Goal: Task Accomplishment & Management: Complete application form

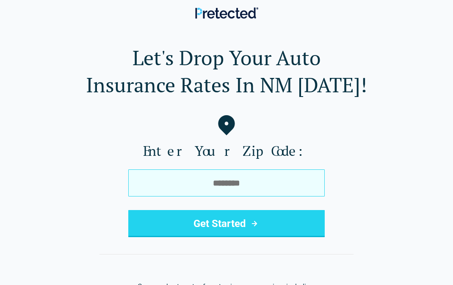
click at [248, 170] on input "tel" at bounding box center [226, 183] width 197 height 27
type input "*****"
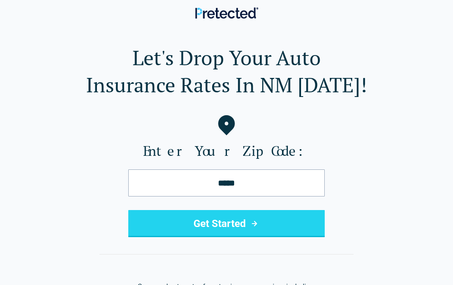
click at [220, 228] on button "Get Started" at bounding box center [226, 223] width 197 height 27
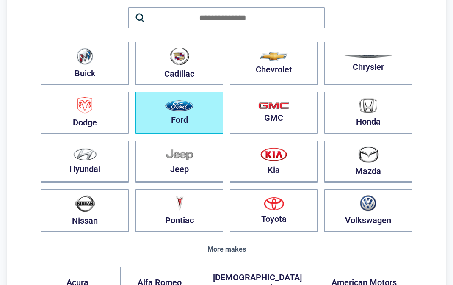
click at [160, 119] on button "Ford" at bounding box center [180, 113] width 88 height 42
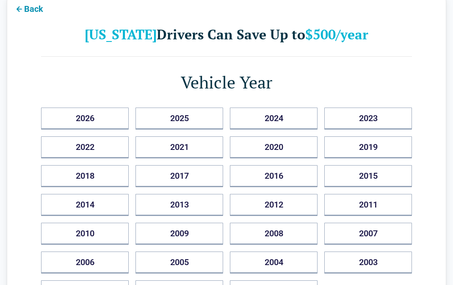
scroll to position [127, 0]
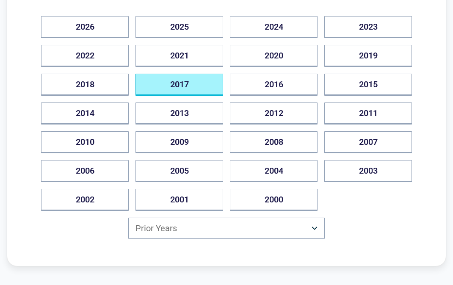
drag, startPoint x: 201, startPoint y: 84, endPoint x: 204, endPoint y: 90, distance: 6.5
click at [201, 84] on button "2017" at bounding box center [180, 85] width 88 height 22
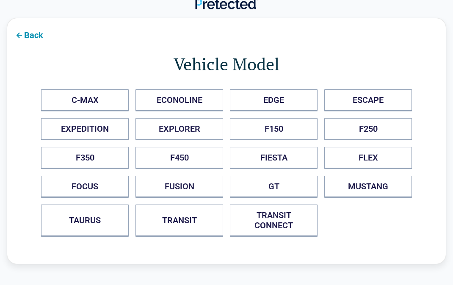
scroll to position [0, 0]
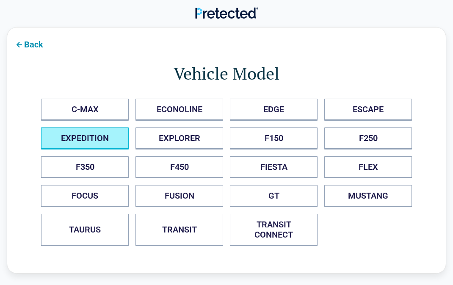
click at [89, 138] on button "EXPEDITION" at bounding box center [85, 139] width 88 height 22
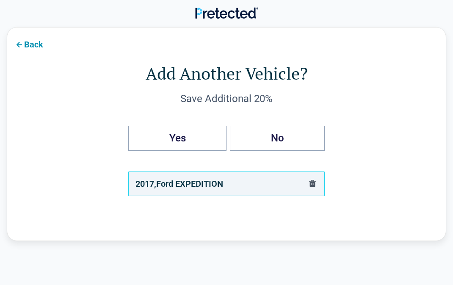
scroll to position [42, 0]
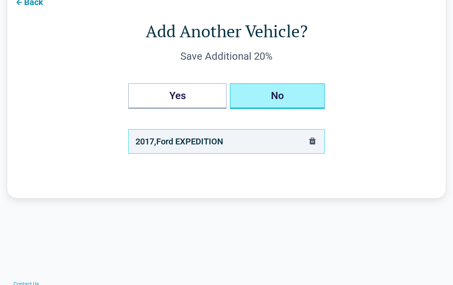
click at [276, 103] on button "No" at bounding box center [277, 95] width 95 height 25
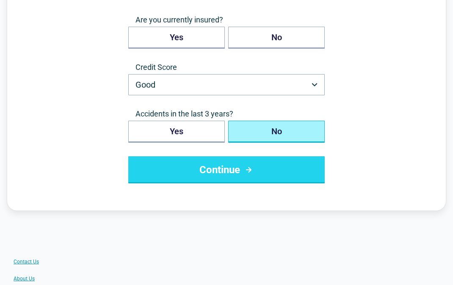
scroll to position [85, 0]
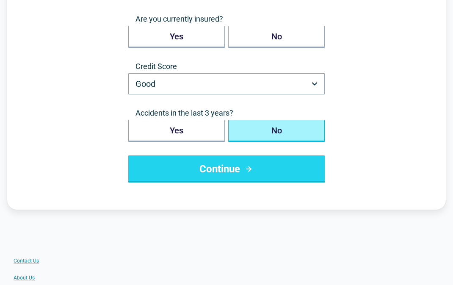
click at [225, 173] on button "Continue" at bounding box center [226, 169] width 197 height 27
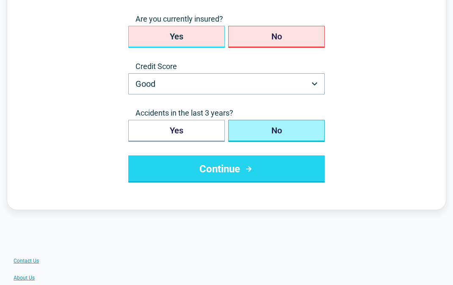
click at [179, 30] on button "Yes" at bounding box center [176, 37] width 97 height 22
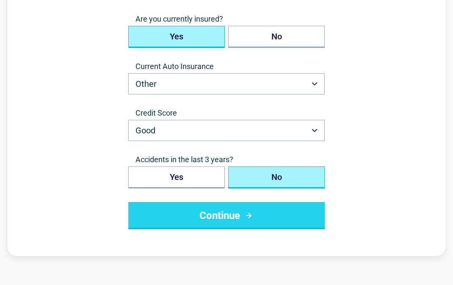
click at [275, 177] on button "No" at bounding box center [276, 178] width 97 height 22
click at [270, 214] on button "Continue" at bounding box center [226, 215] width 197 height 27
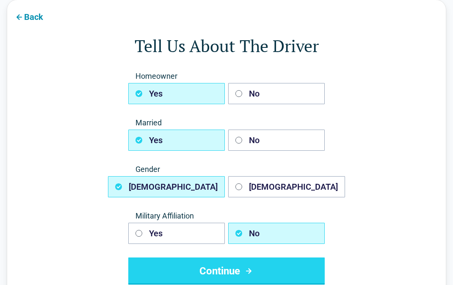
scroll to position [42, 0]
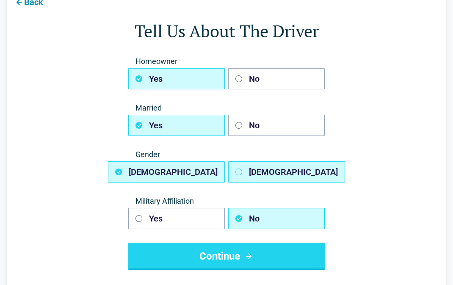
click at [269, 170] on button "Female" at bounding box center [286, 171] width 117 height 21
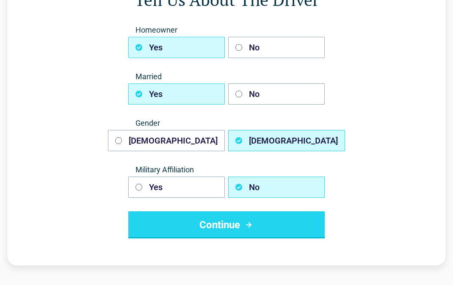
scroll to position [127, 0]
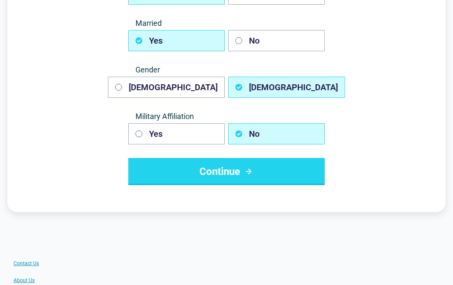
click at [245, 171] on icon "submit" at bounding box center [249, 172] width 11 height 10
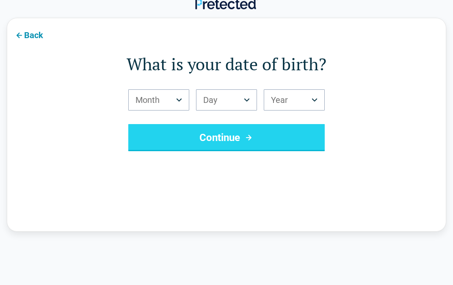
scroll to position [0, 0]
